Goal: Information Seeking & Learning: Learn about a topic

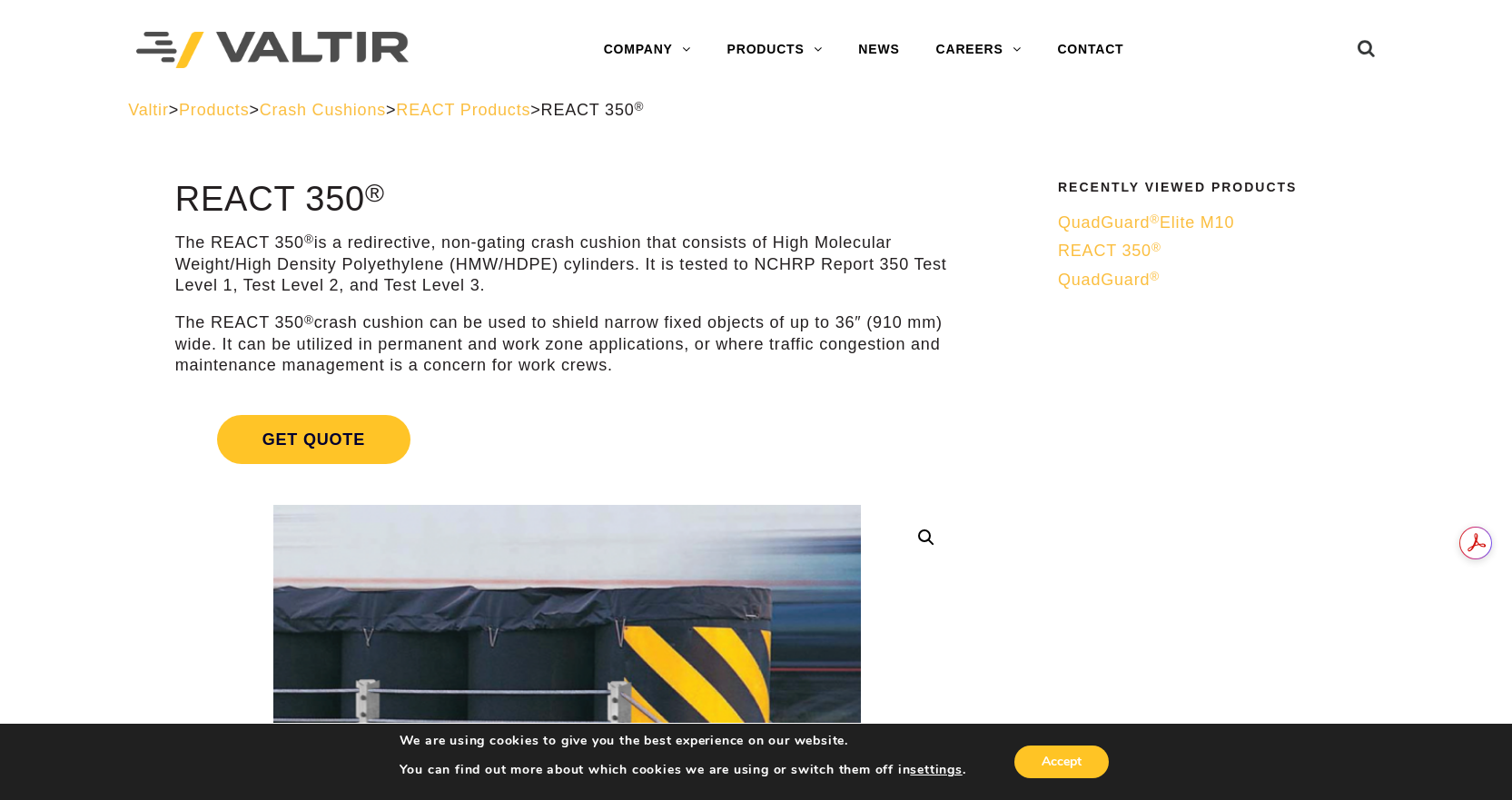
click at [494, 111] on span "REACT Products" at bounding box center [462, 110] width 134 height 19
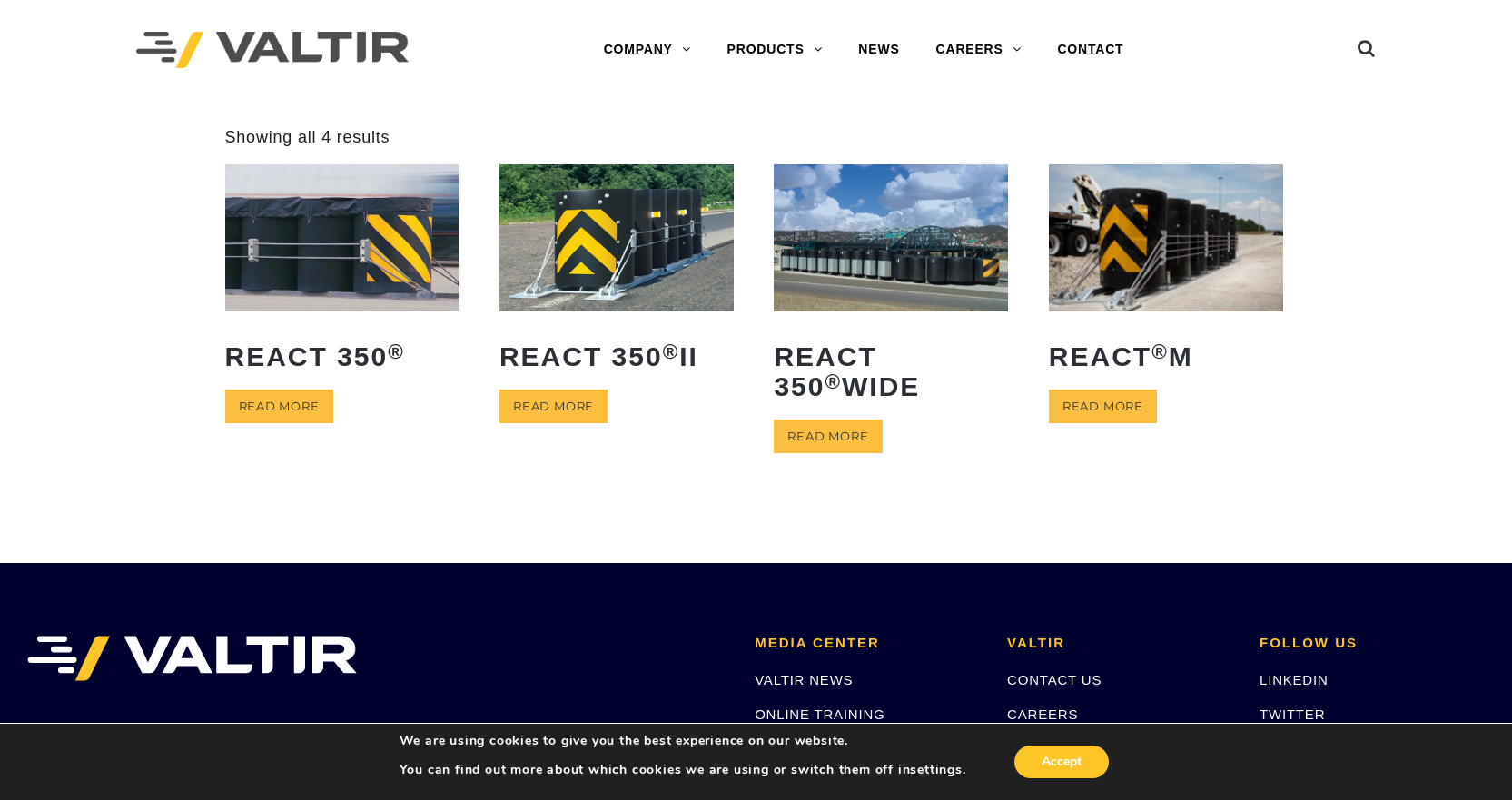
click at [330, 270] on img at bounding box center [342, 237] width 234 height 146
click at [700, 271] on img at bounding box center [616, 237] width 234 height 146
click at [877, 255] on img at bounding box center [890, 237] width 234 height 146
click at [1099, 244] on img at bounding box center [1165, 237] width 234 height 146
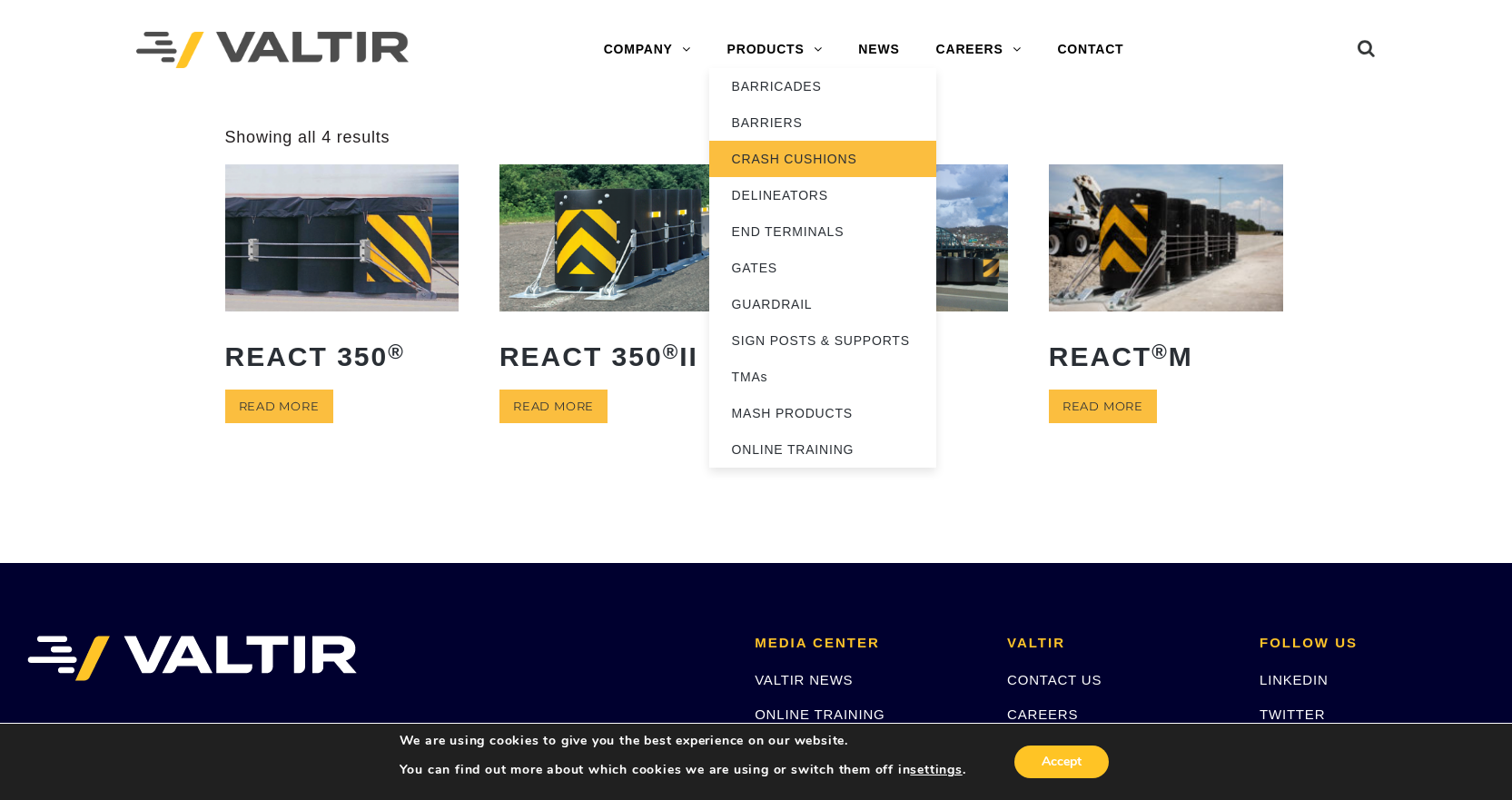
click at [801, 166] on link "CRASH CUSHIONS" at bounding box center [823, 159] width 227 height 36
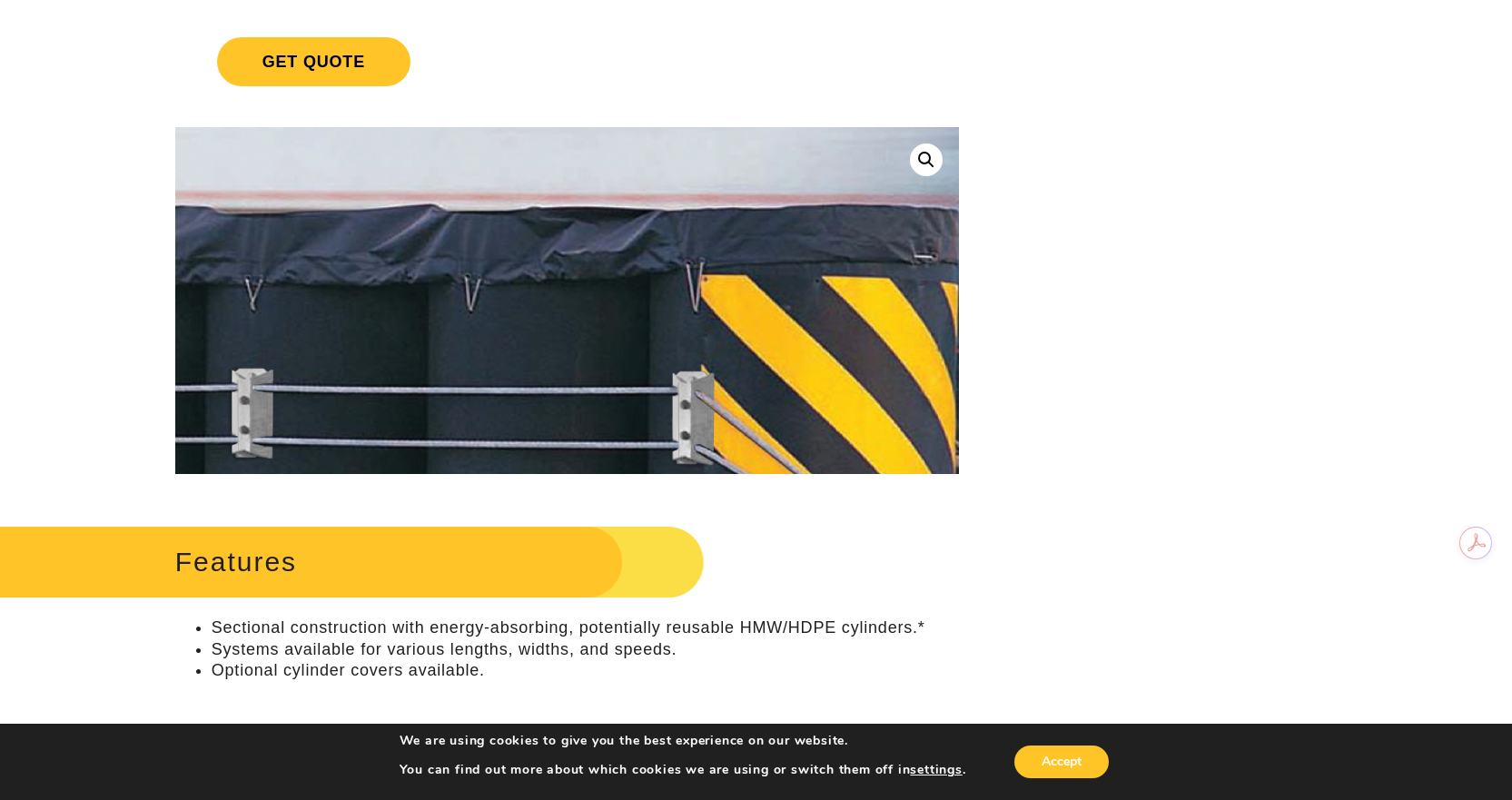
scroll to position [181, 0]
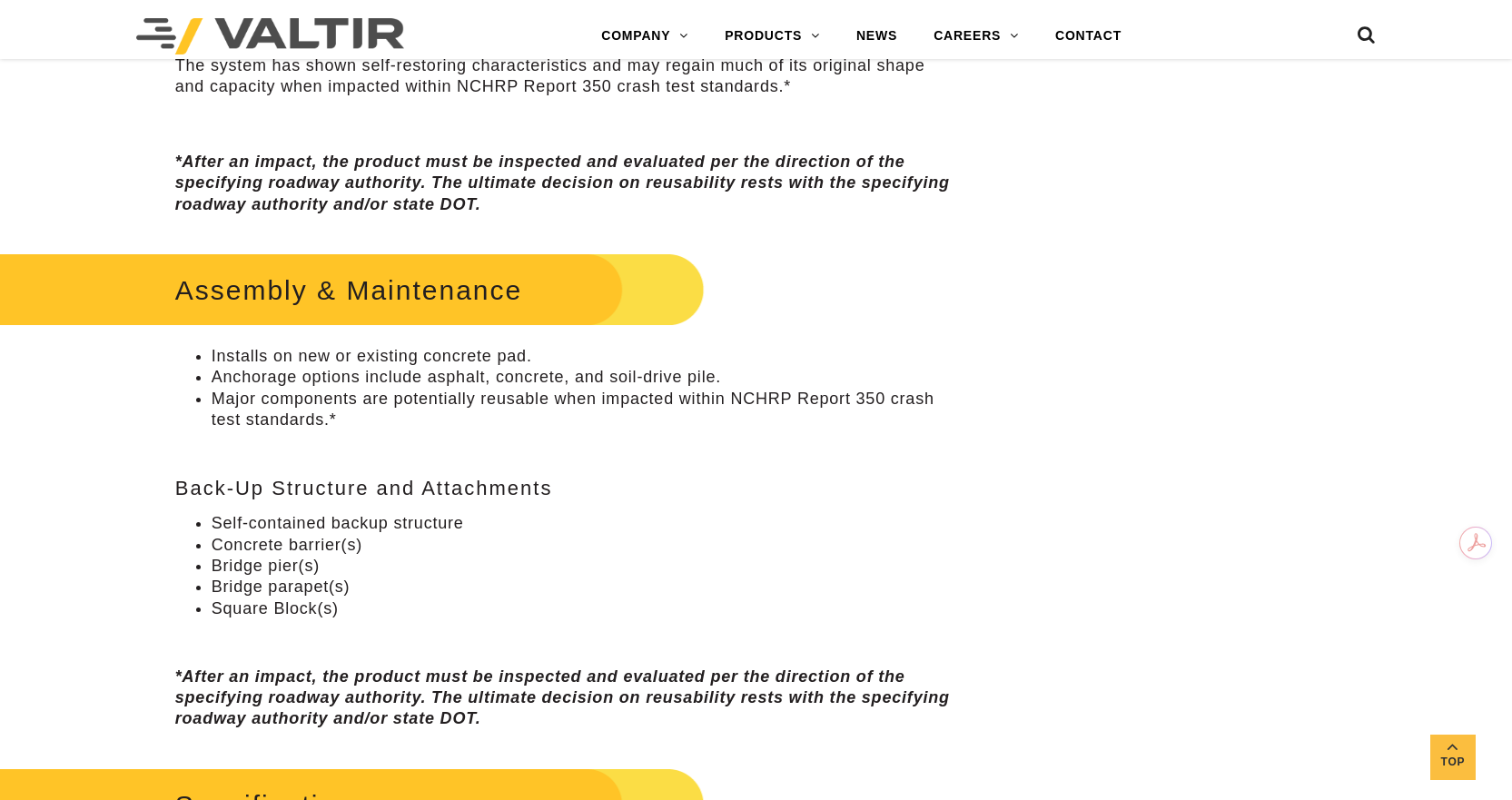
scroll to position [1090, 0]
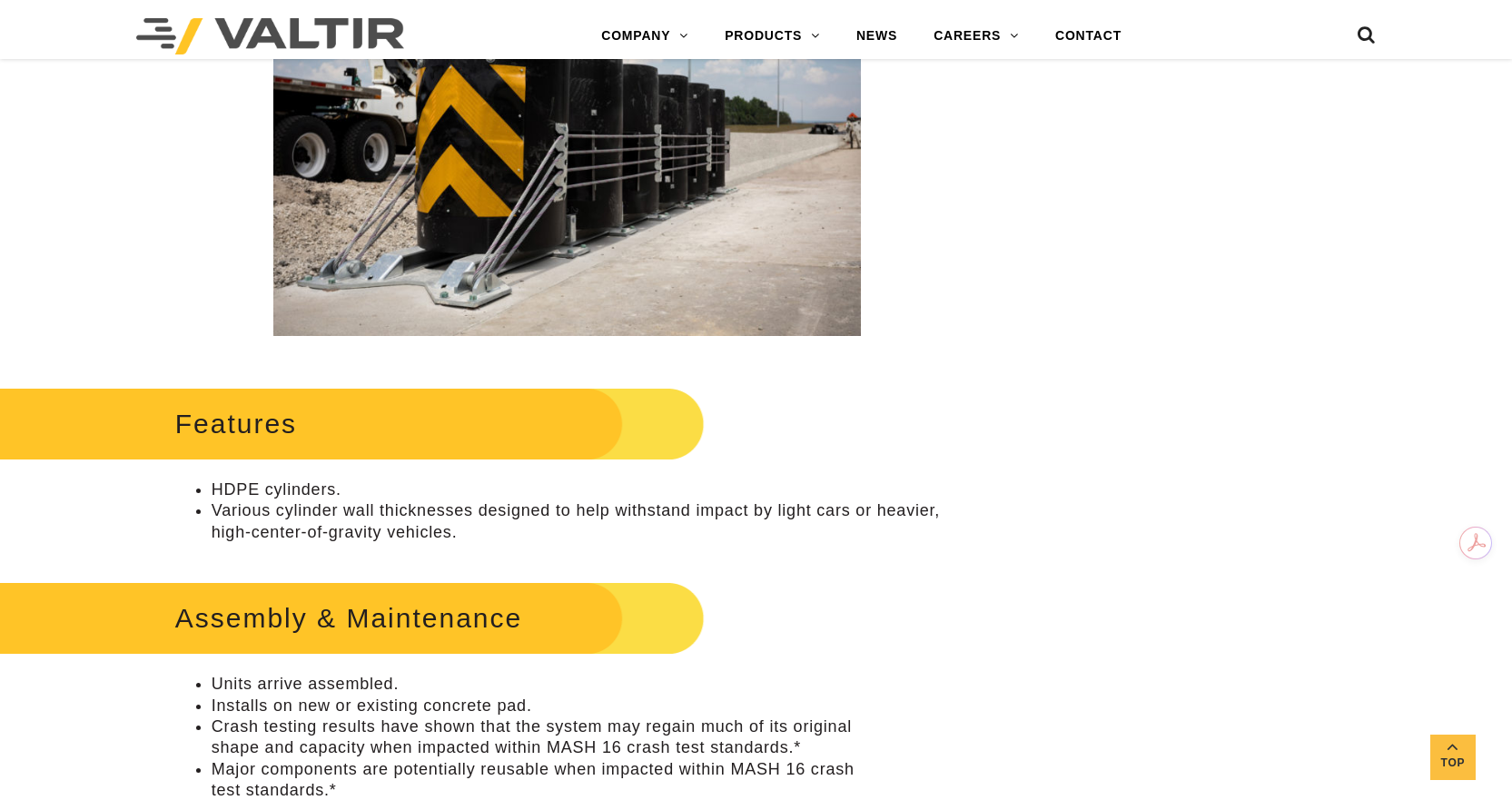
scroll to position [1090, 0]
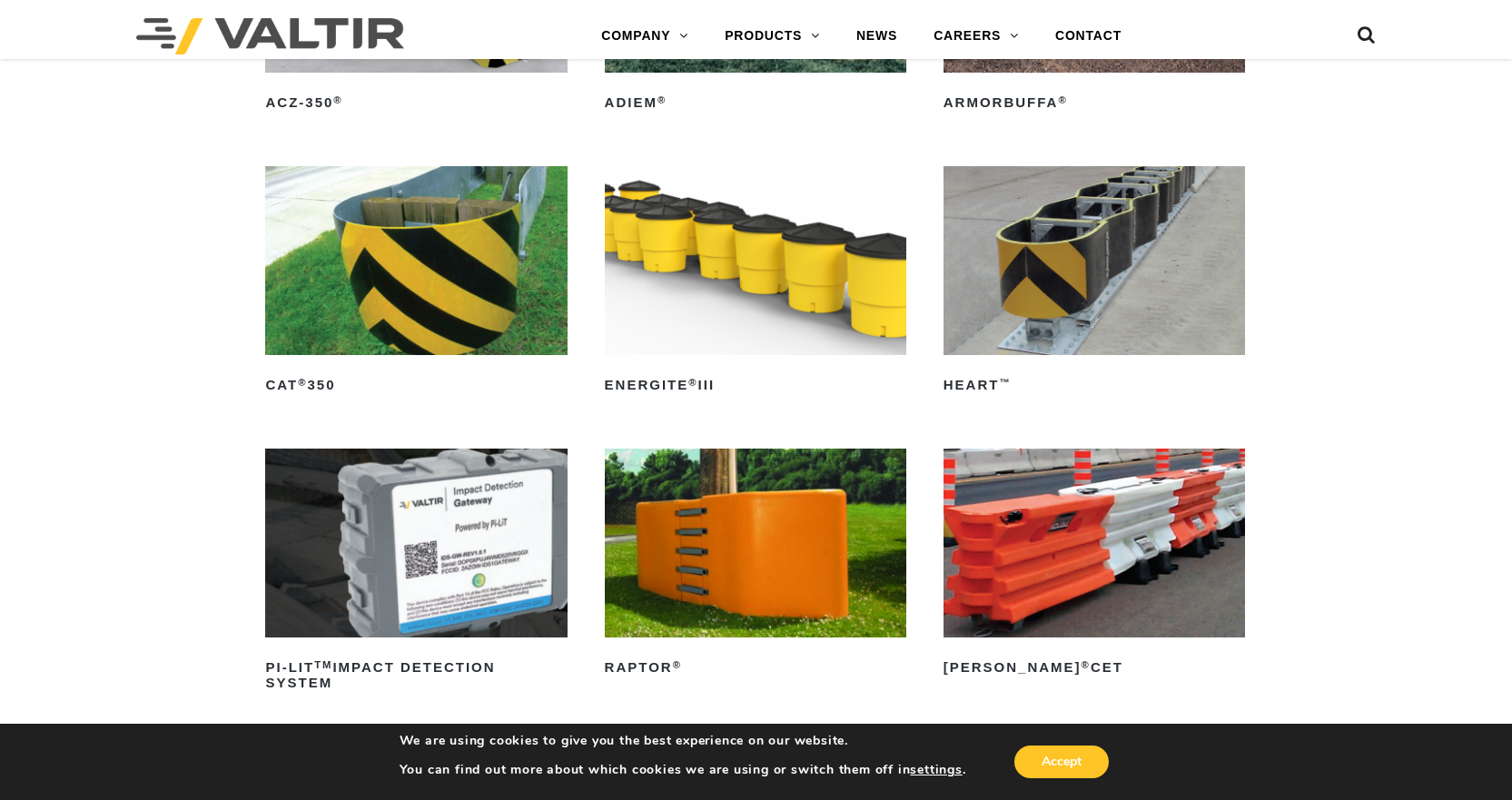
scroll to position [4722, 0]
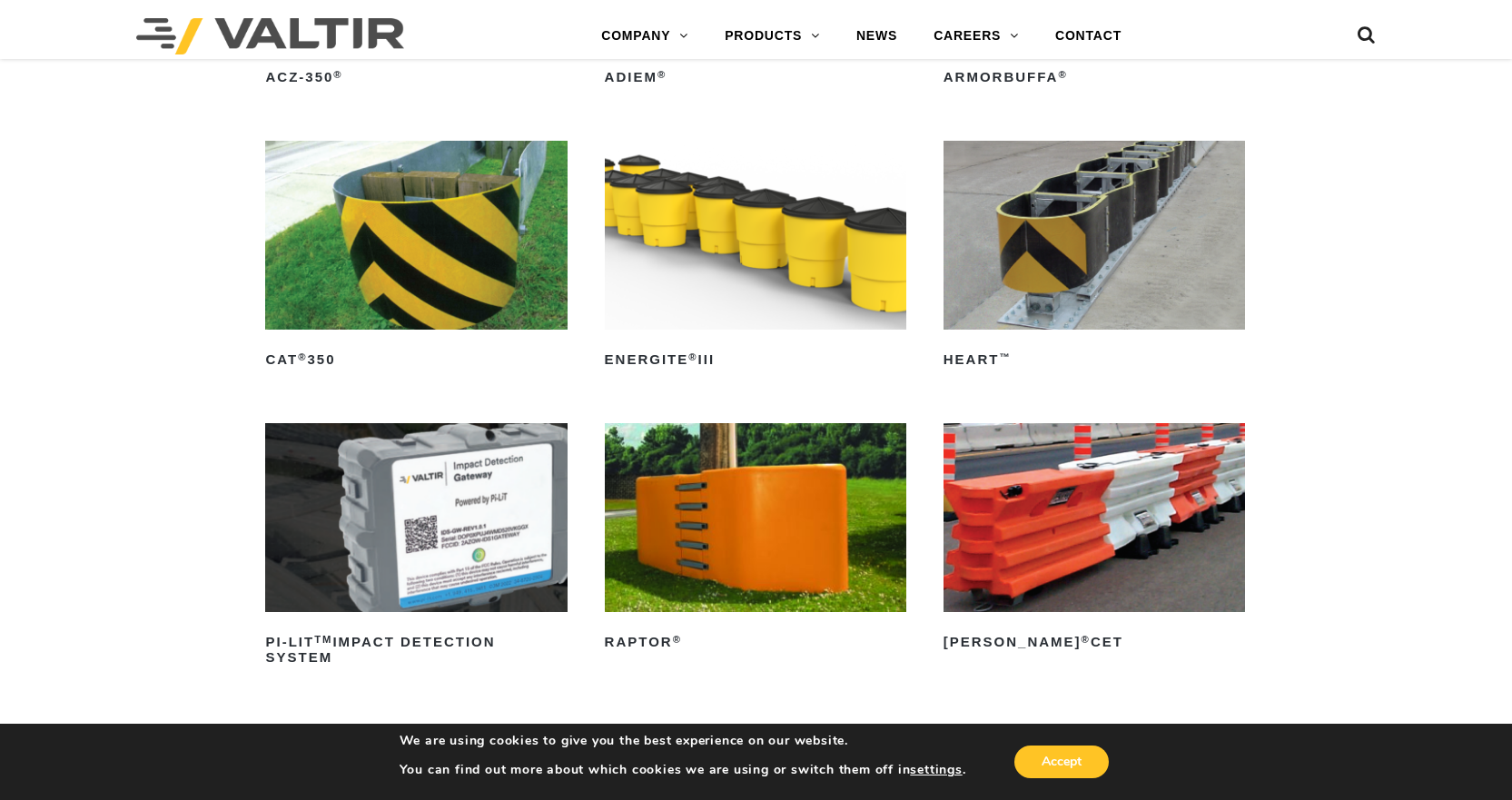
click at [712, 265] on img at bounding box center [756, 235] width 302 height 189
click at [691, 256] on img at bounding box center [756, 235] width 302 height 189
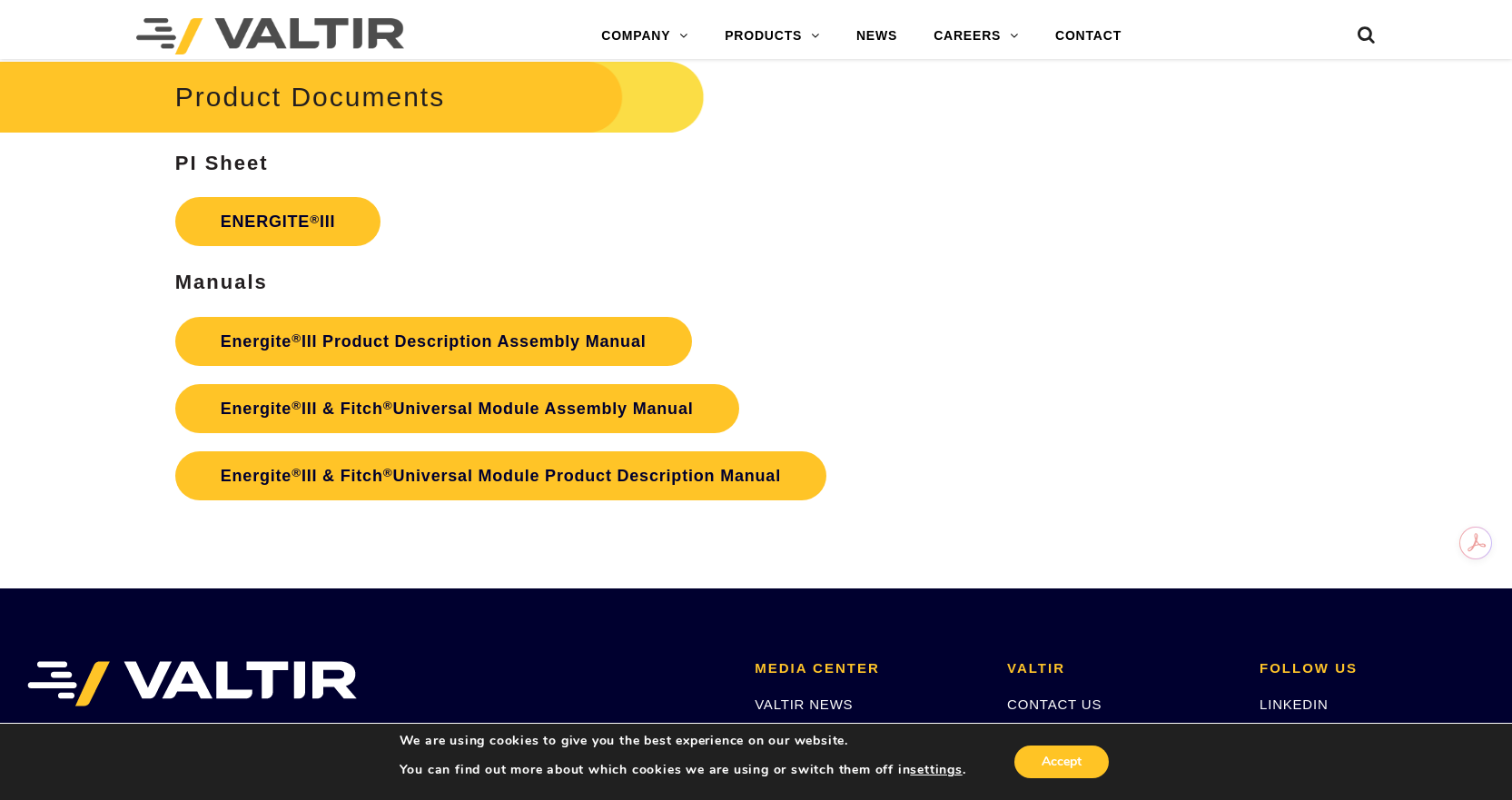
scroll to position [3087, 0]
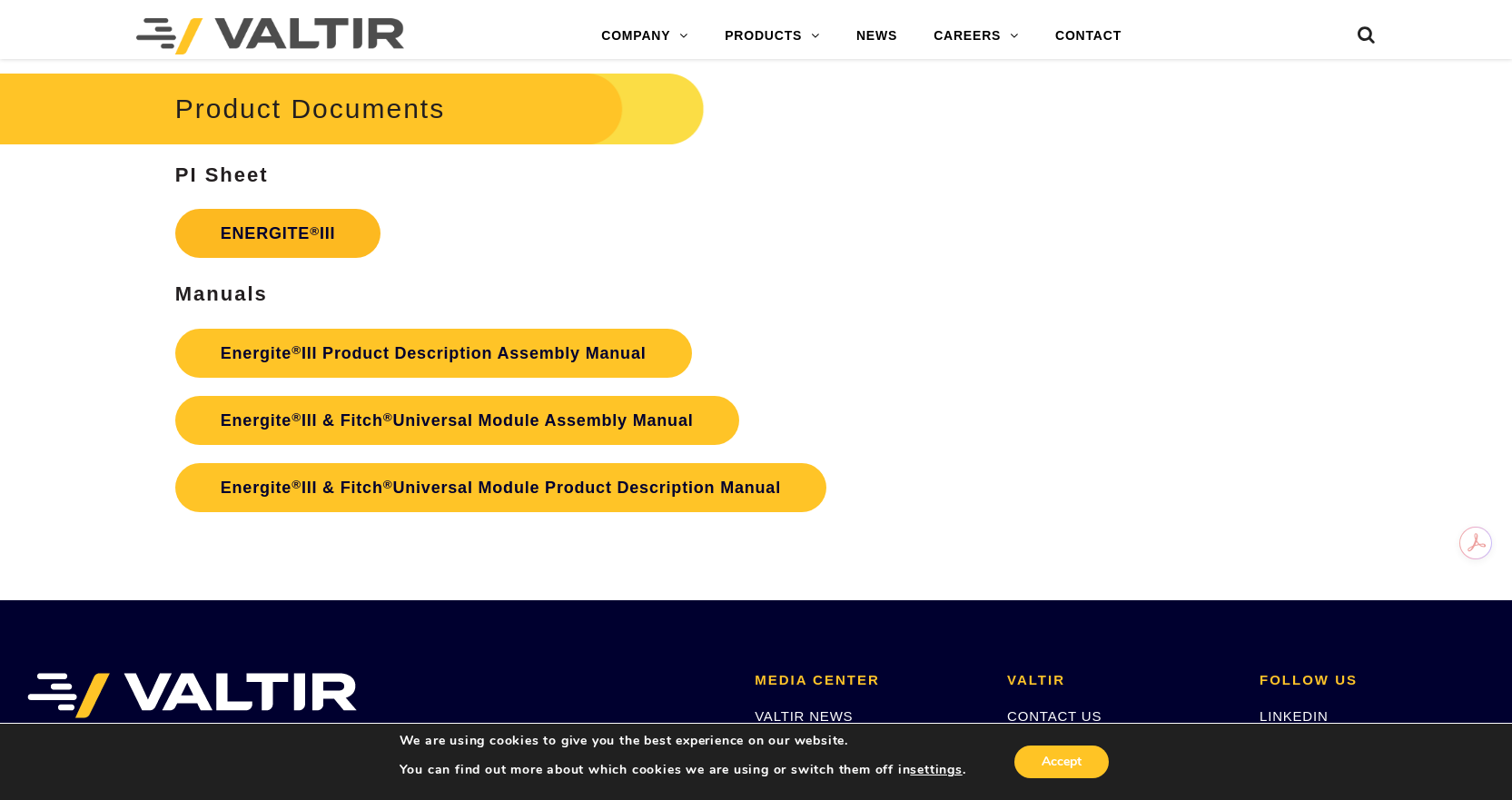
click at [272, 230] on link "ENERGITE ® III" at bounding box center [278, 233] width 206 height 49
